Goal: Obtain resource: Download file/media

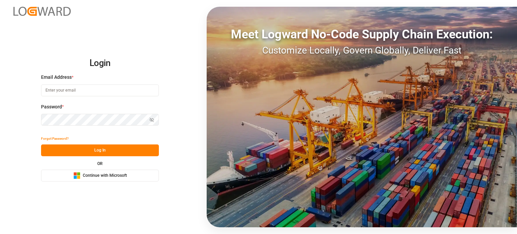
click at [111, 173] on span "Continue with Microsoft" at bounding box center [105, 176] width 44 height 6
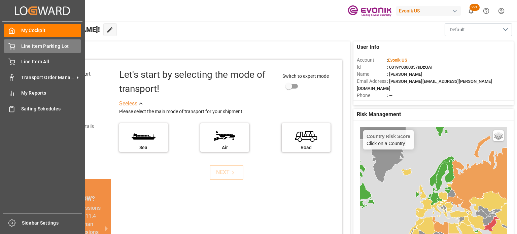
click at [33, 48] on span "Line Item Parking Lot" at bounding box center [51, 46] width 60 height 7
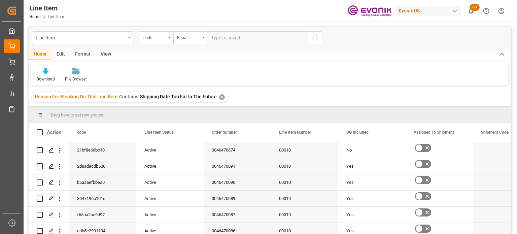
click at [219, 95] on div "✕" at bounding box center [222, 97] width 6 height 6
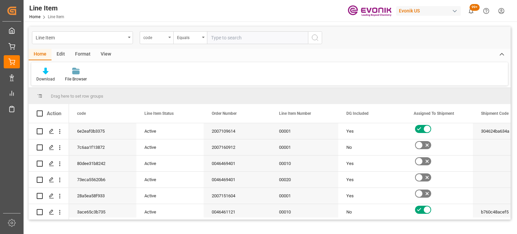
click at [168, 41] on div "code" at bounding box center [157, 37] width 34 height 13
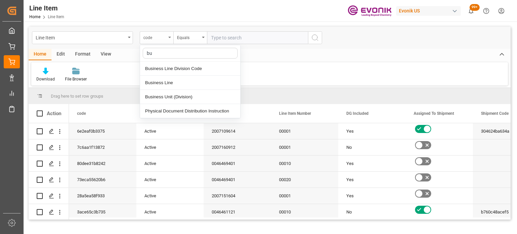
type input "bus"
click at [194, 77] on div "Business Line" at bounding box center [190, 83] width 100 height 14
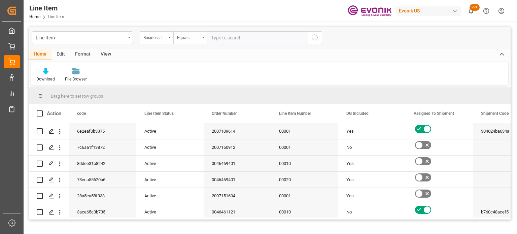
click at [191, 43] on div "Equals" at bounding box center [190, 37] width 34 height 13
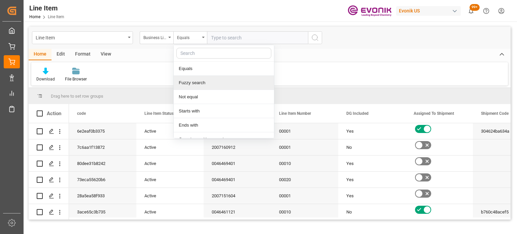
click at [200, 79] on div "Fuzzy search" at bounding box center [224, 83] width 100 height 14
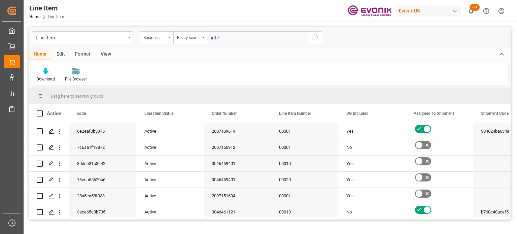
type input "inter"
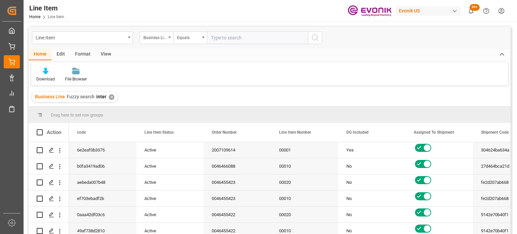
click at [102, 56] on div "View" at bounding box center [106, 54] width 21 height 11
click at [41, 76] on div "Default" at bounding box center [42, 79] width 13 height 6
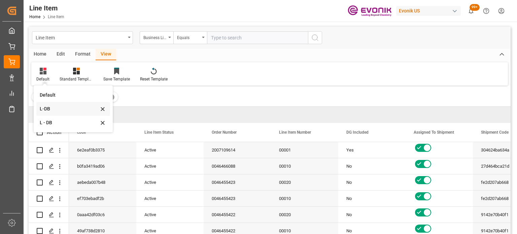
click at [53, 105] on div "L-DB" at bounding box center [69, 108] width 59 height 7
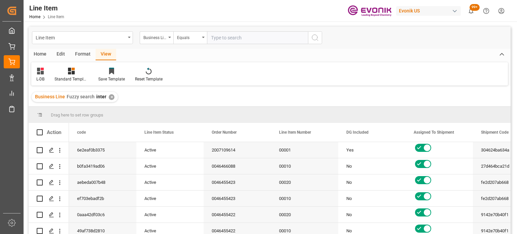
click at [44, 56] on div "Home" at bounding box center [40, 54] width 23 height 11
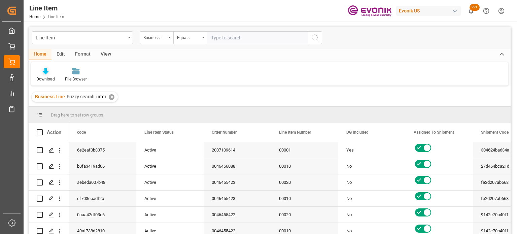
click at [47, 79] on div "Download" at bounding box center [45, 79] width 19 height 6
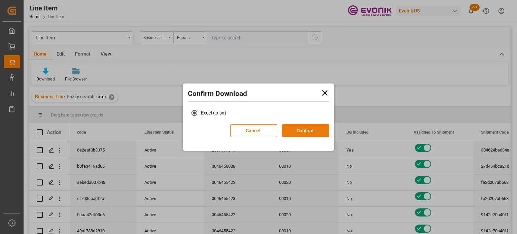
click at [288, 133] on button "Confirm" at bounding box center [305, 130] width 47 height 13
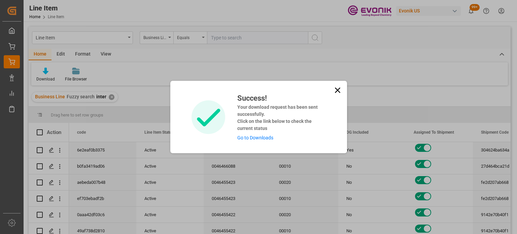
click at [335, 90] on icon at bounding box center [337, 90] width 9 height 9
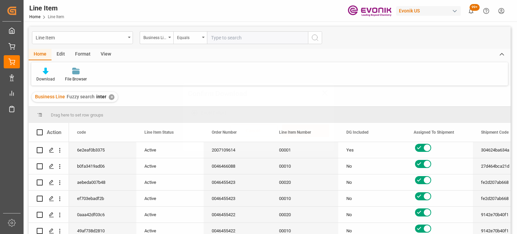
click at [130, 33] on div "Line Item" at bounding box center [82, 37] width 101 height 13
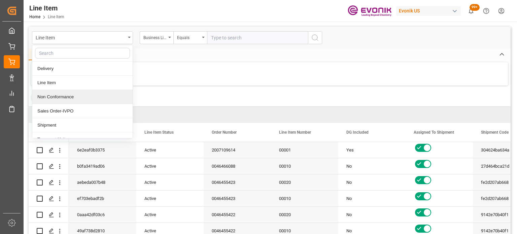
scroll to position [22, 0]
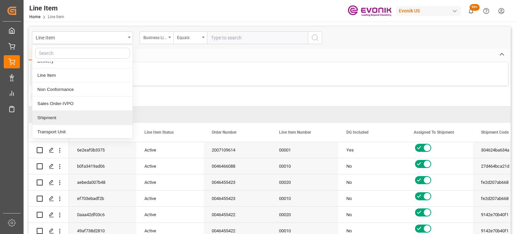
click at [87, 116] on div "Shipment" at bounding box center [82, 118] width 100 height 14
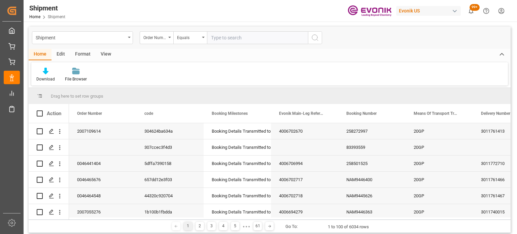
click at [168, 39] on div "Order Number" at bounding box center [157, 37] width 34 height 13
type input "bus"
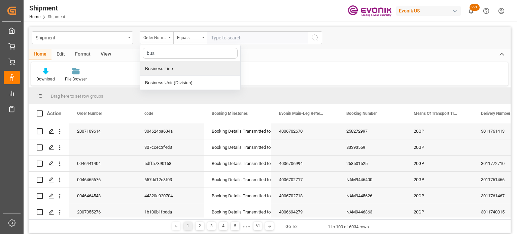
click at [174, 71] on div "Business Line" at bounding box center [190, 69] width 100 height 14
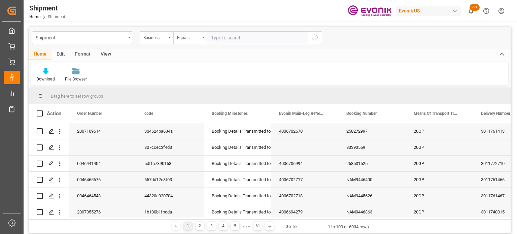
click at [188, 38] on div "Equals" at bounding box center [188, 37] width 23 height 8
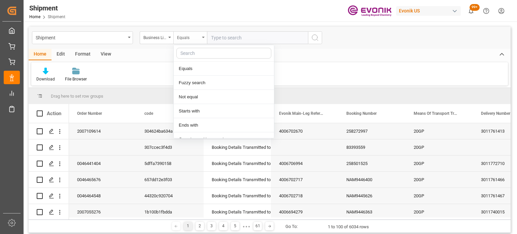
type input "f"
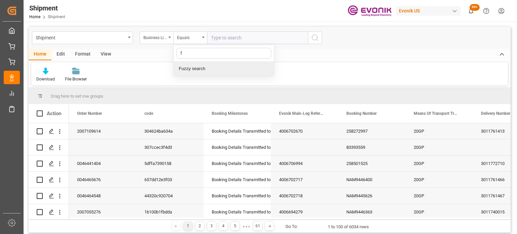
click at [198, 68] on div "Fuzzy search" at bounding box center [224, 69] width 100 height 14
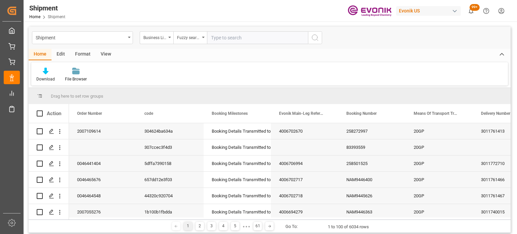
click at [237, 38] on input "text" at bounding box center [257, 37] width 101 height 13
type input "inter"
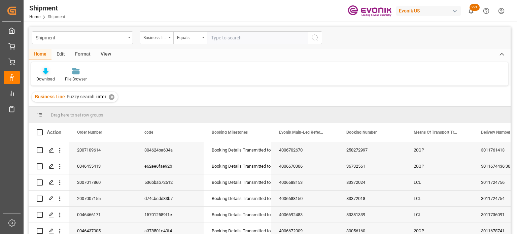
click at [40, 76] on div "Download" at bounding box center [45, 74] width 29 height 15
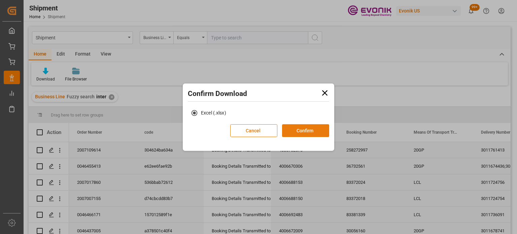
click at [313, 129] on button "Confirm" at bounding box center [305, 130] width 47 height 13
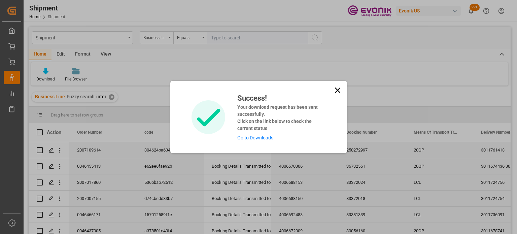
click at [341, 90] on icon at bounding box center [337, 90] width 9 height 9
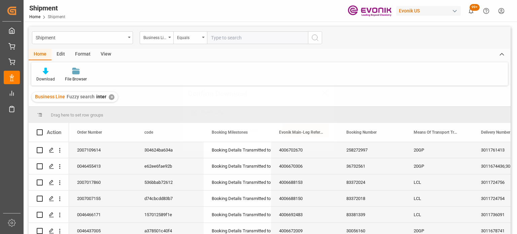
click at [124, 39] on div "Shipment" at bounding box center [81, 37] width 90 height 8
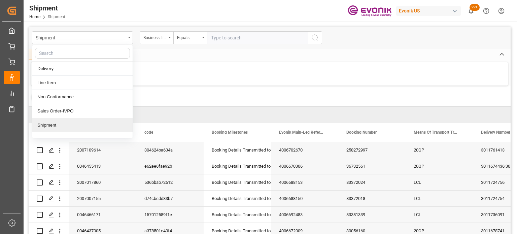
scroll to position [22, 0]
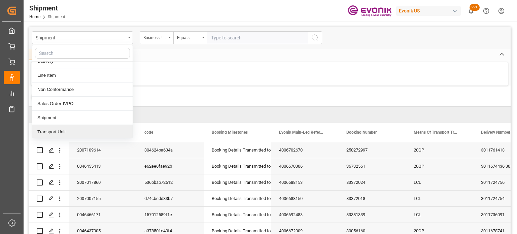
click at [65, 128] on div "Transport Unit" at bounding box center [82, 132] width 100 height 14
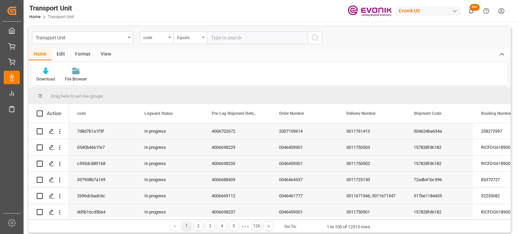
click at [107, 54] on div "View" at bounding box center [106, 54] width 21 height 11
click at [48, 70] on div at bounding box center [42, 70] width 13 height 7
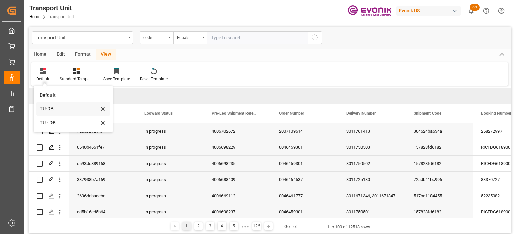
click at [66, 104] on div "TU-DB" at bounding box center [73, 109] width 74 height 14
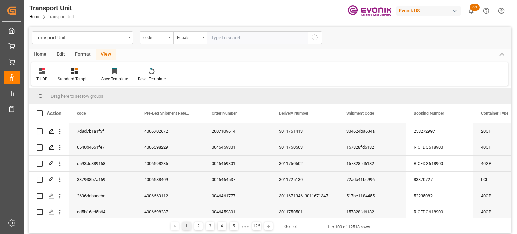
click at [43, 55] on div "Home" at bounding box center [40, 54] width 23 height 11
click at [51, 70] on div at bounding box center [45, 70] width 19 height 7
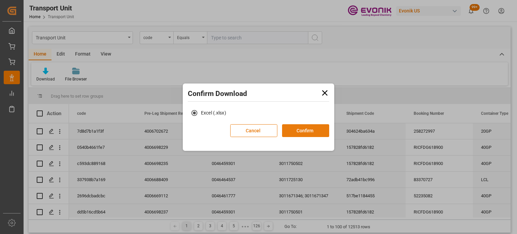
click at [297, 132] on button "Confirm" at bounding box center [305, 130] width 47 height 13
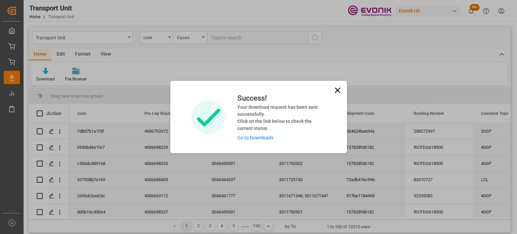
click at [269, 136] on link "Go to Downloads" at bounding box center [255, 137] width 36 height 5
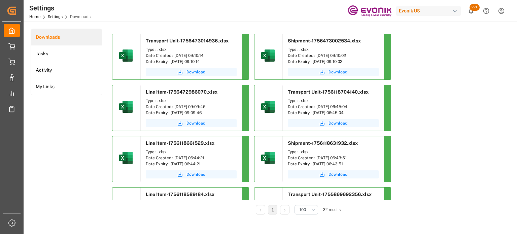
click at [340, 70] on span "Download" at bounding box center [338, 72] width 19 height 6
drag, startPoint x: 199, startPoint y: 72, endPoint x: 199, endPoint y: 94, distance: 21.6
click at [199, 72] on span "Download" at bounding box center [196, 72] width 19 height 6
click at [197, 121] on span "Download" at bounding box center [196, 123] width 19 height 6
